Goal: Navigation & Orientation: Find specific page/section

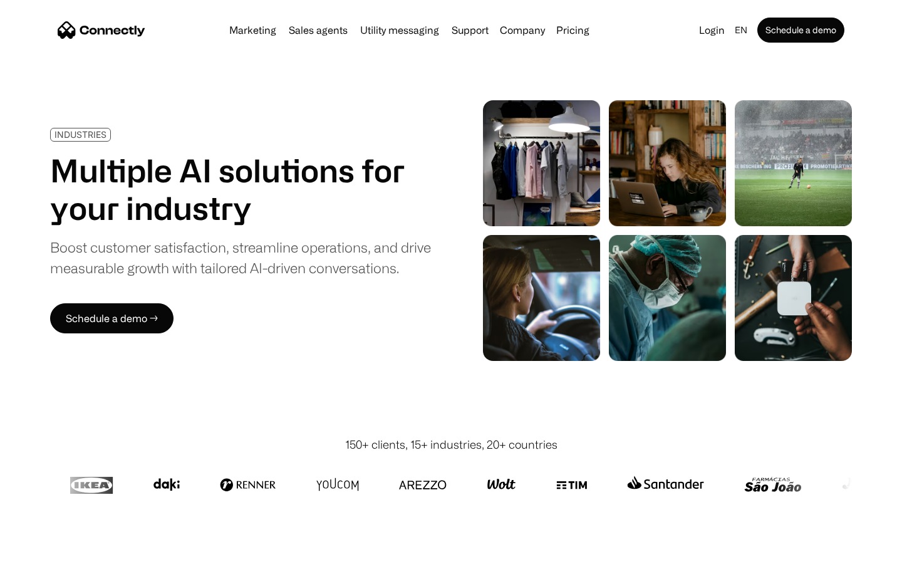
scroll to position [3547, 0]
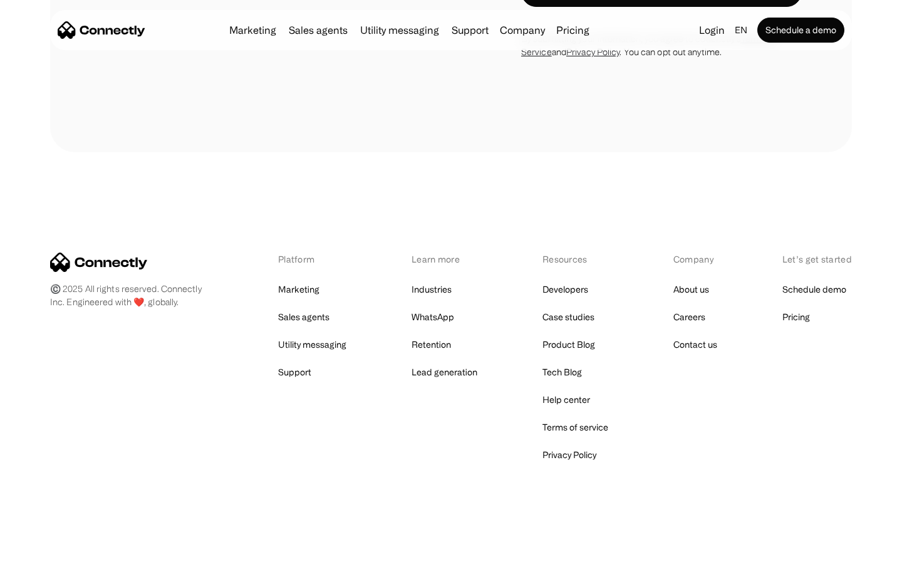
scroll to position [1073, 0]
